Goal: Task Accomplishment & Management: Manage account settings

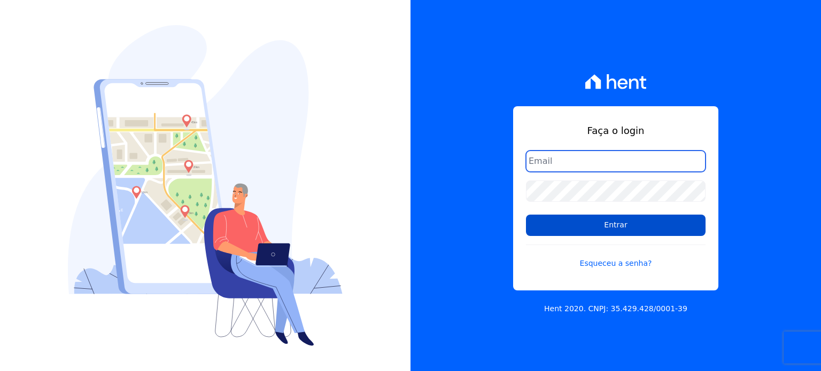
type input "[EMAIL_ADDRESS][DOMAIN_NAME]"
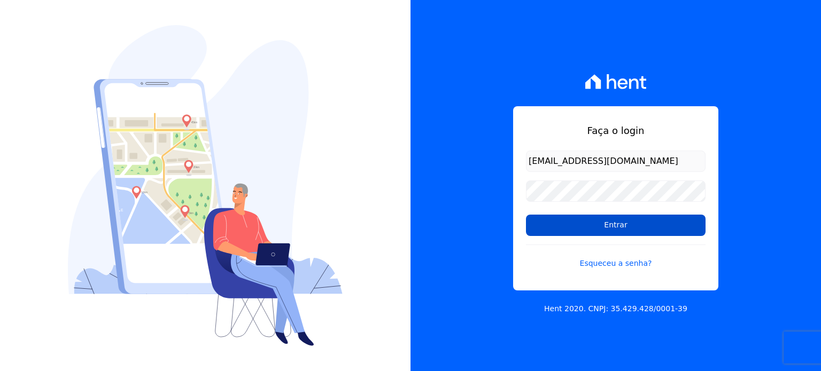
click at [633, 229] on input "Entrar" at bounding box center [616, 225] width 180 height 21
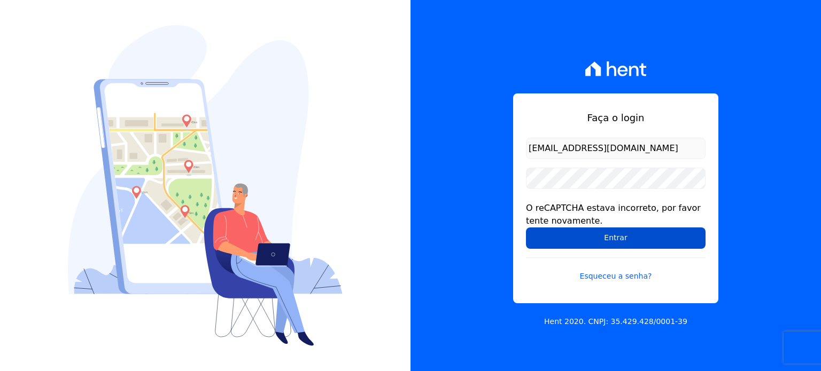
drag, startPoint x: 0, startPoint y: 0, endPoint x: 633, endPoint y: 229, distance: 673.6
click at [633, 229] on input "Entrar" at bounding box center [616, 238] width 180 height 21
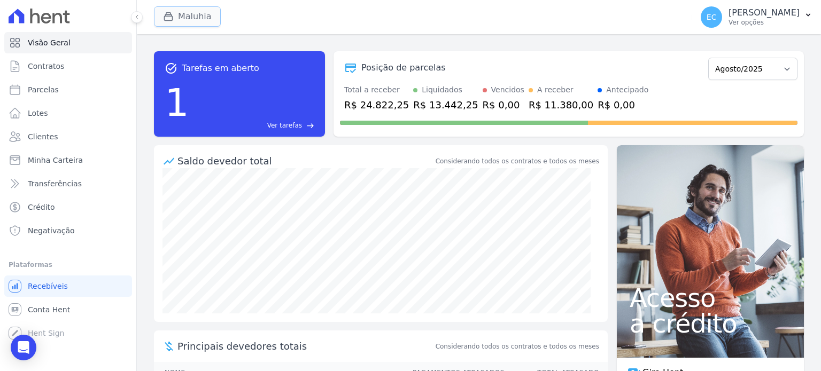
click at [190, 9] on button "Maluhia" at bounding box center [187, 16] width 67 height 20
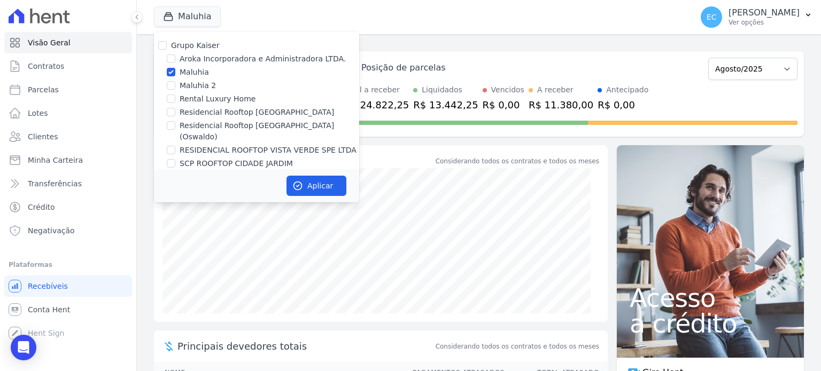
click at [188, 72] on label "Maluhia" at bounding box center [194, 72] width 29 height 11
click at [175, 72] on input "Maluhia" at bounding box center [171, 72] width 9 height 9
checkbox input "false"
click at [206, 96] on label "Rental Luxury Home" at bounding box center [218, 99] width 76 height 11
click at [175, 96] on input "Rental Luxury Home" at bounding box center [171, 99] width 9 height 9
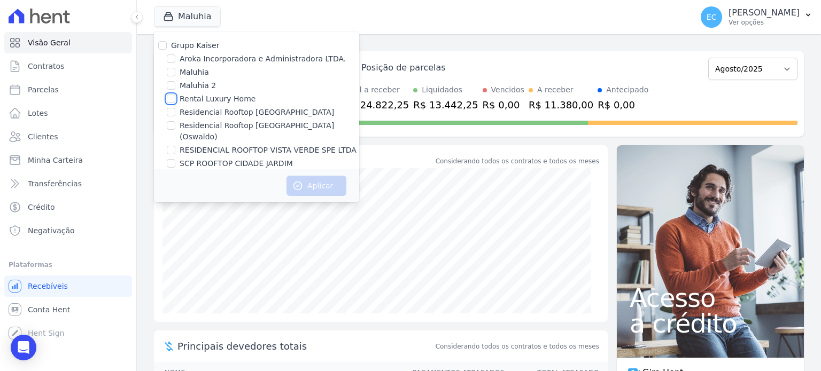
checkbox input "true"
click at [324, 176] on button "Aplicar" at bounding box center [316, 186] width 60 height 20
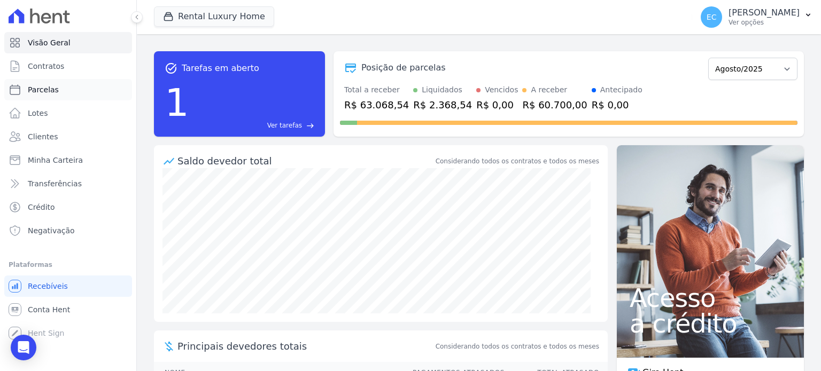
click at [62, 84] on link "Parcelas" at bounding box center [68, 89] width 128 height 21
select select
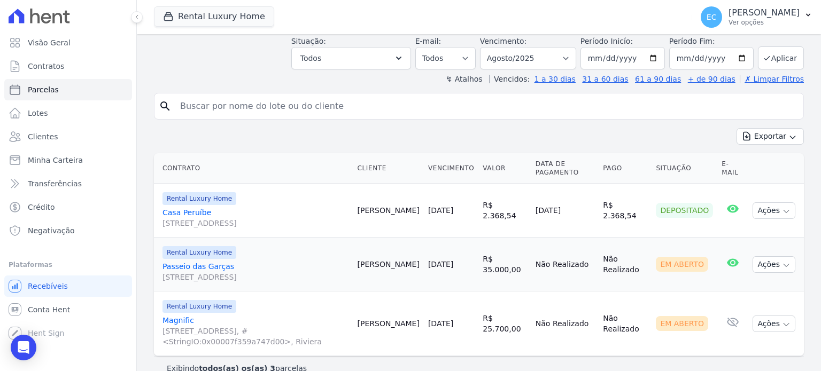
scroll to position [159, 0]
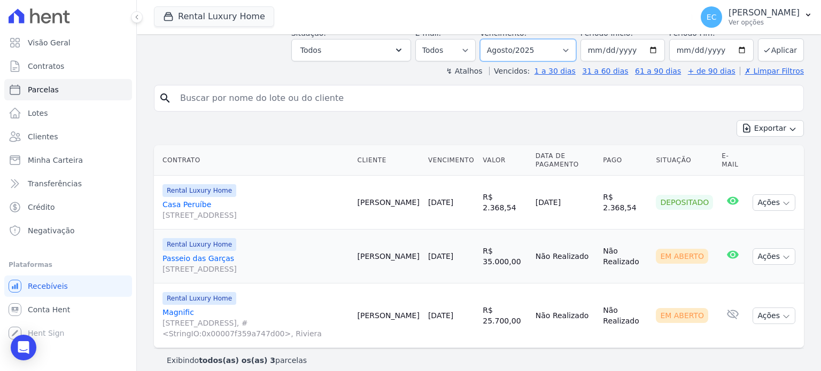
click at [545, 49] on select "Filtrar por período ──────── Todos os meses Julho/2023 Agosto/2023 Setembro/202…" at bounding box center [528, 50] width 96 height 22
select select "07/2025"
click at [489, 39] on select "Filtrar por período ──────── Todos os meses Julho/2023 Agosto/2023 Setembro/202…" at bounding box center [528, 50] width 96 height 22
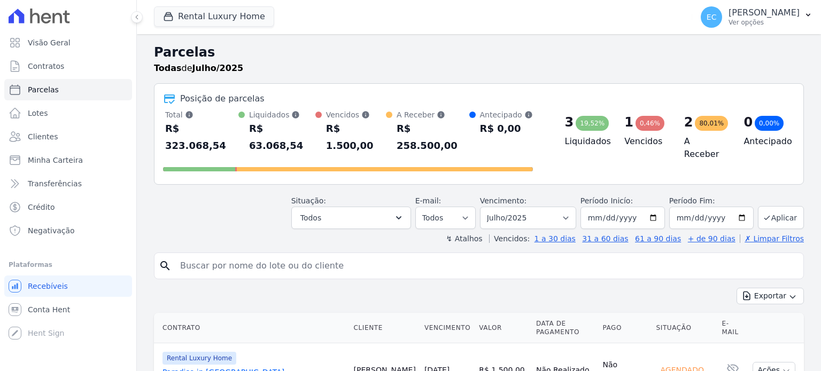
select select
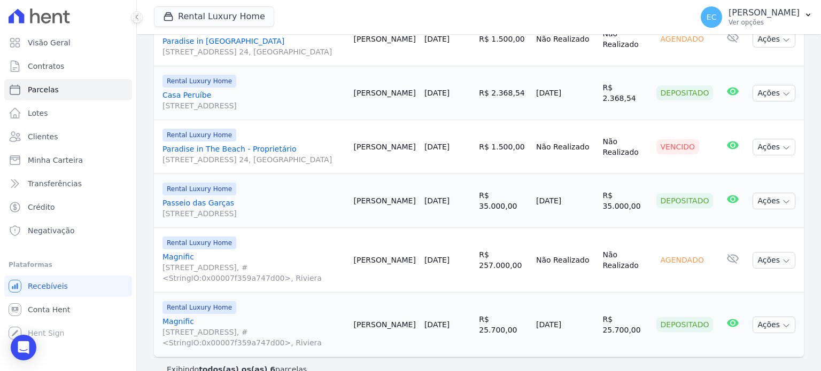
scroll to position [224, 0]
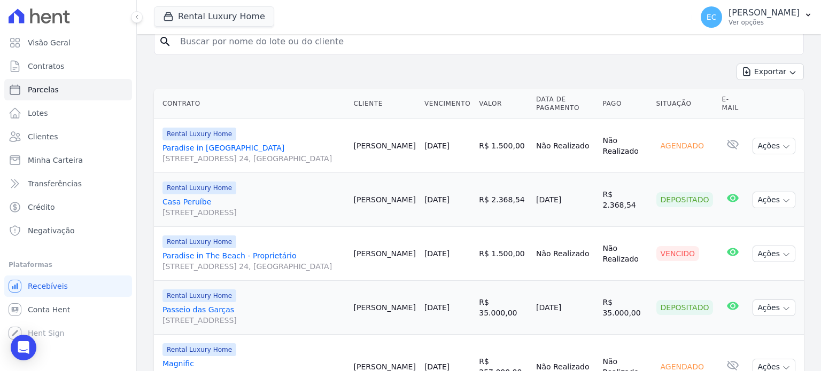
click at [235, 236] on div "Rental Luxury Home" at bounding box center [253, 242] width 183 height 13
click at [236, 251] on link "Paradise in The Beach - Proprietário [GEOGRAPHIC_DATA], 220, Md. 24, [GEOGRAPHI…" at bounding box center [253, 261] width 183 height 21
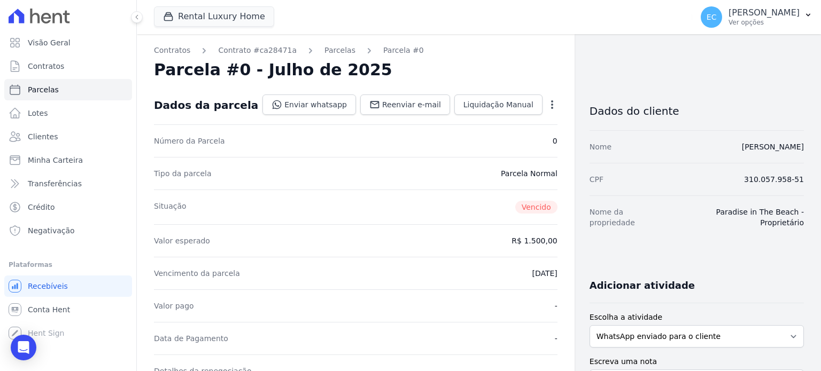
click at [547, 103] on icon "button" at bounding box center [552, 104] width 11 height 11
click at [509, 136] on link "Cancelar Cobrança" at bounding box center [506, 138] width 94 height 19
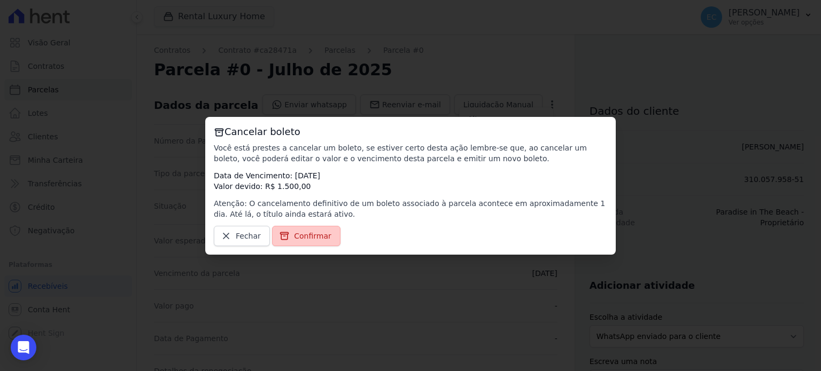
click at [287, 238] on link "Confirmar" at bounding box center [306, 236] width 68 height 20
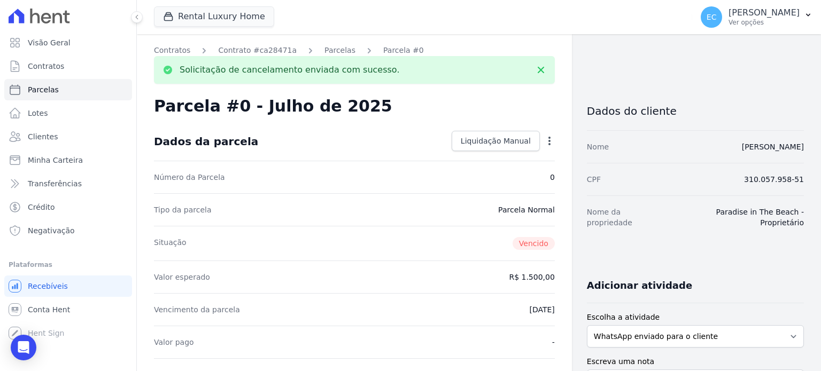
click at [540, 142] on div "Open options Alterar Renegociar" at bounding box center [547, 142] width 15 height 18
click at [544, 141] on icon "button" at bounding box center [549, 141] width 11 height 11
click at [419, 136] on div "Dados da parcela Liquidação Manual Liquidação Manual Data de Pagamento [DATE] […" at bounding box center [354, 141] width 401 height 38
click at [88, 42] on link "Visão Geral" at bounding box center [68, 42] width 128 height 21
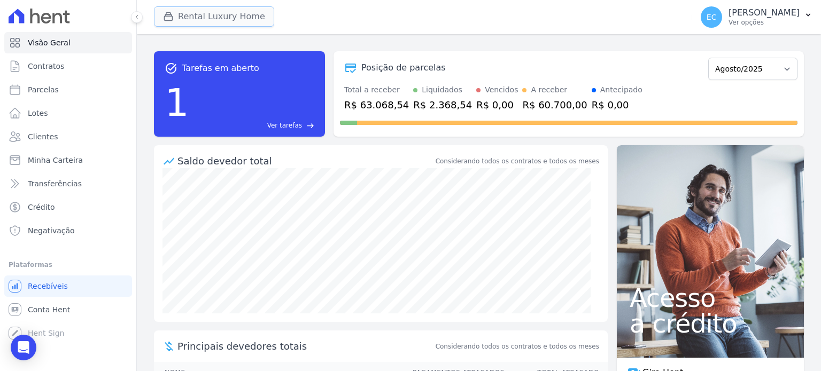
click at [180, 17] on button "Rental Luxury Home" at bounding box center [214, 16] width 120 height 20
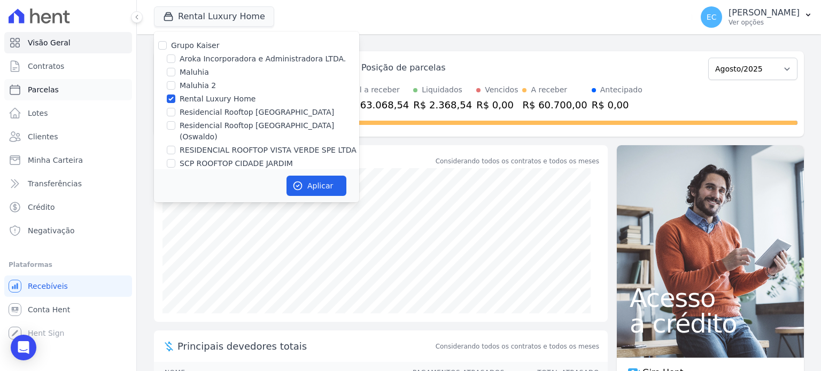
click at [67, 96] on link "Parcelas" at bounding box center [68, 89] width 128 height 21
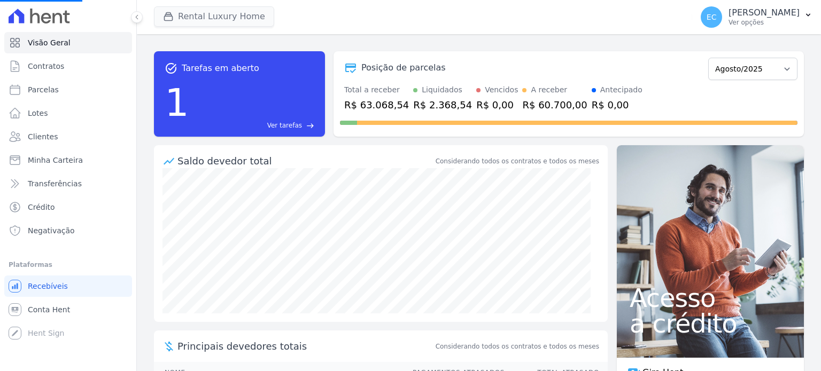
select select
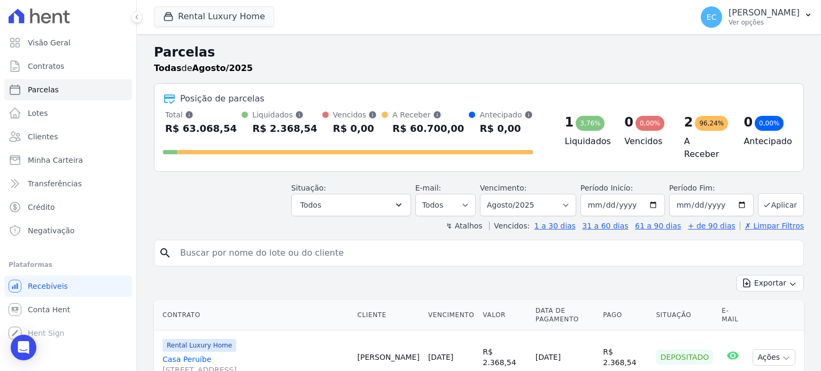
scroll to position [159, 0]
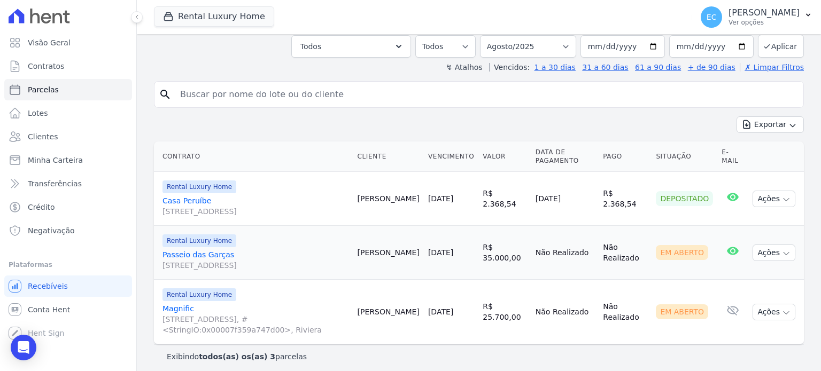
click at [199, 304] on link "Magnific [STREET_ADDRESS], #<StringIO:0x00007f359a747d00>, Riviera" at bounding box center [255, 320] width 187 height 32
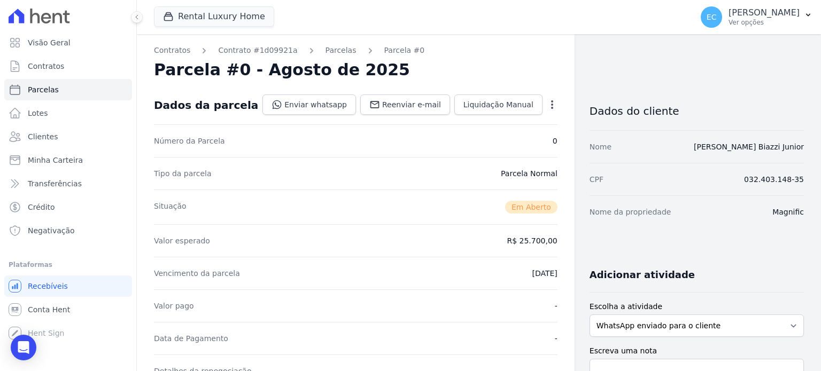
click at [547, 100] on icon "button" at bounding box center [552, 104] width 11 height 11
click at [531, 48] on nav "Contratos Contrato #1d09921a [GEOGRAPHIC_DATA] Parcela #0" at bounding box center [356, 50] width 404 height 11
click at [325, 50] on link "Parcelas" at bounding box center [340, 50] width 31 height 11
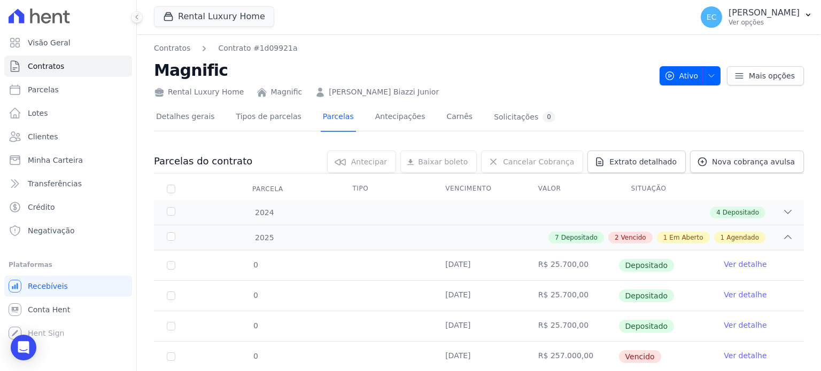
scroll to position [244, 0]
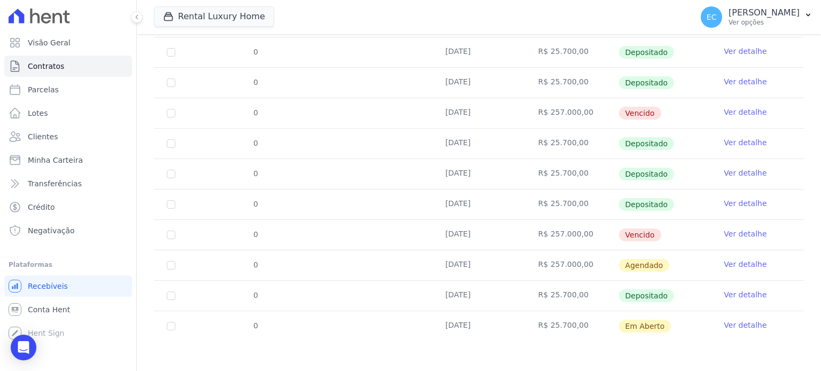
click at [727, 327] on link "Ver detalhe" at bounding box center [745, 325] width 43 height 11
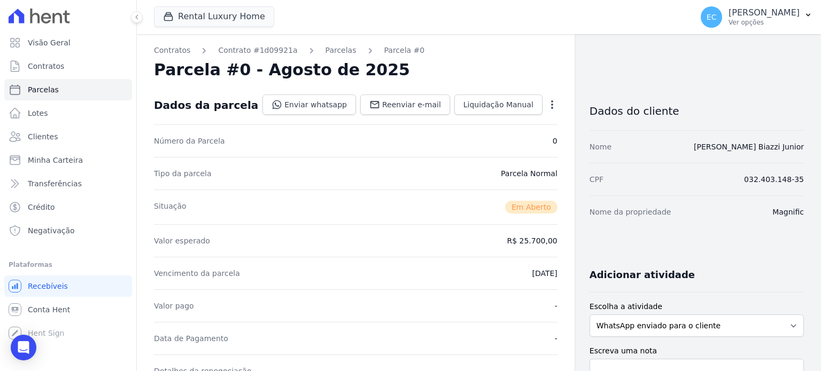
click at [547, 106] on icon "button" at bounding box center [552, 104] width 11 height 11
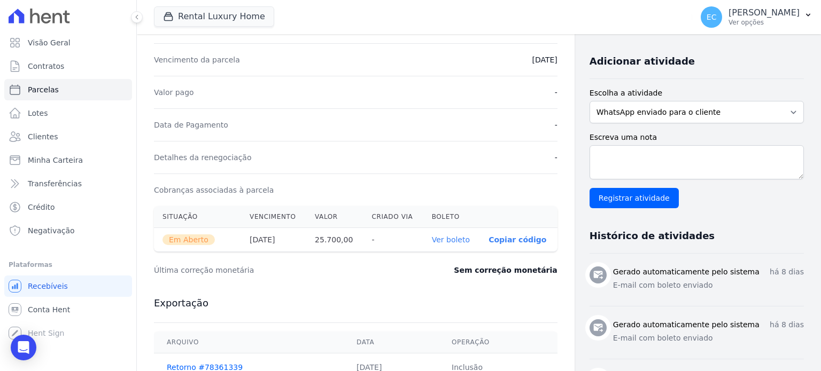
click at [464, 241] on link "Ver boleto" at bounding box center [451, 240] width 38 height 9
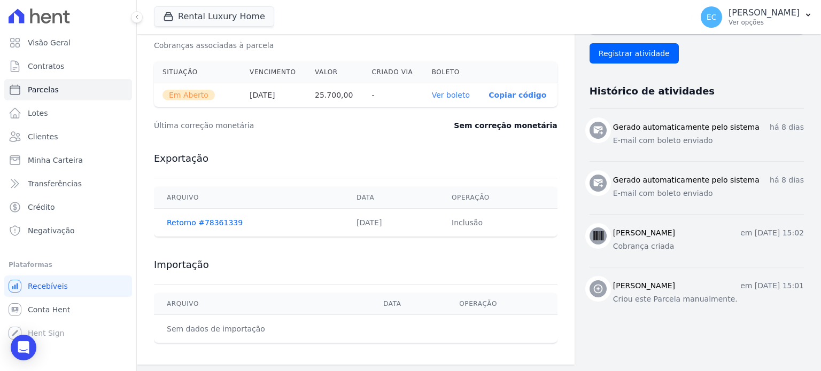
scroll to position [0, 0]
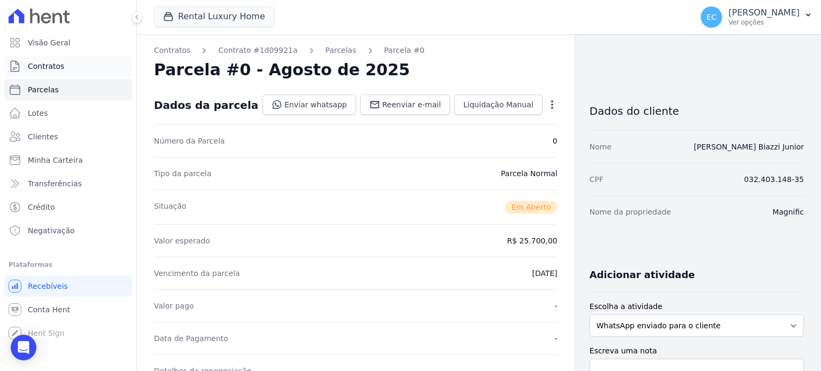
click at [64, 63] on link "Contratos" at bounding box center [68, 66] width 128 height 21
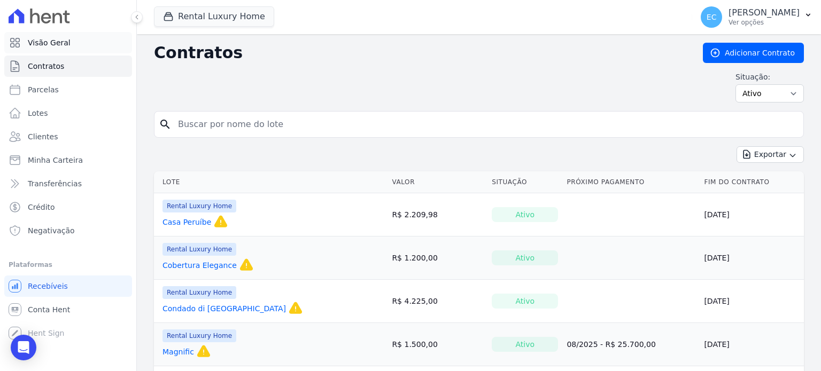
click at [77, 49] on link "Visão Geral" at bounding box center [68, 42] width 128 height 21
